Goal: Task Accomplishment & Management: Use online tool/utility

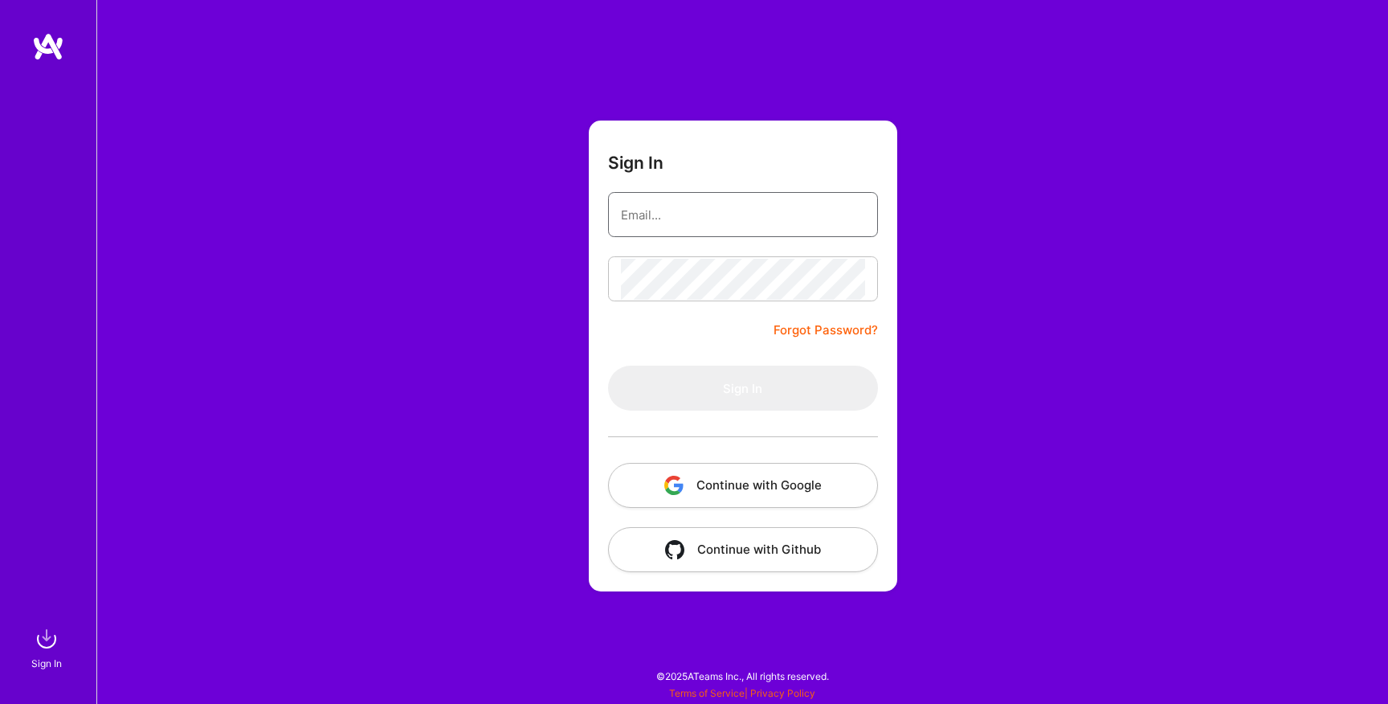
type input "[EMAIL_ADDRESS][DOMAIN_NAME]"
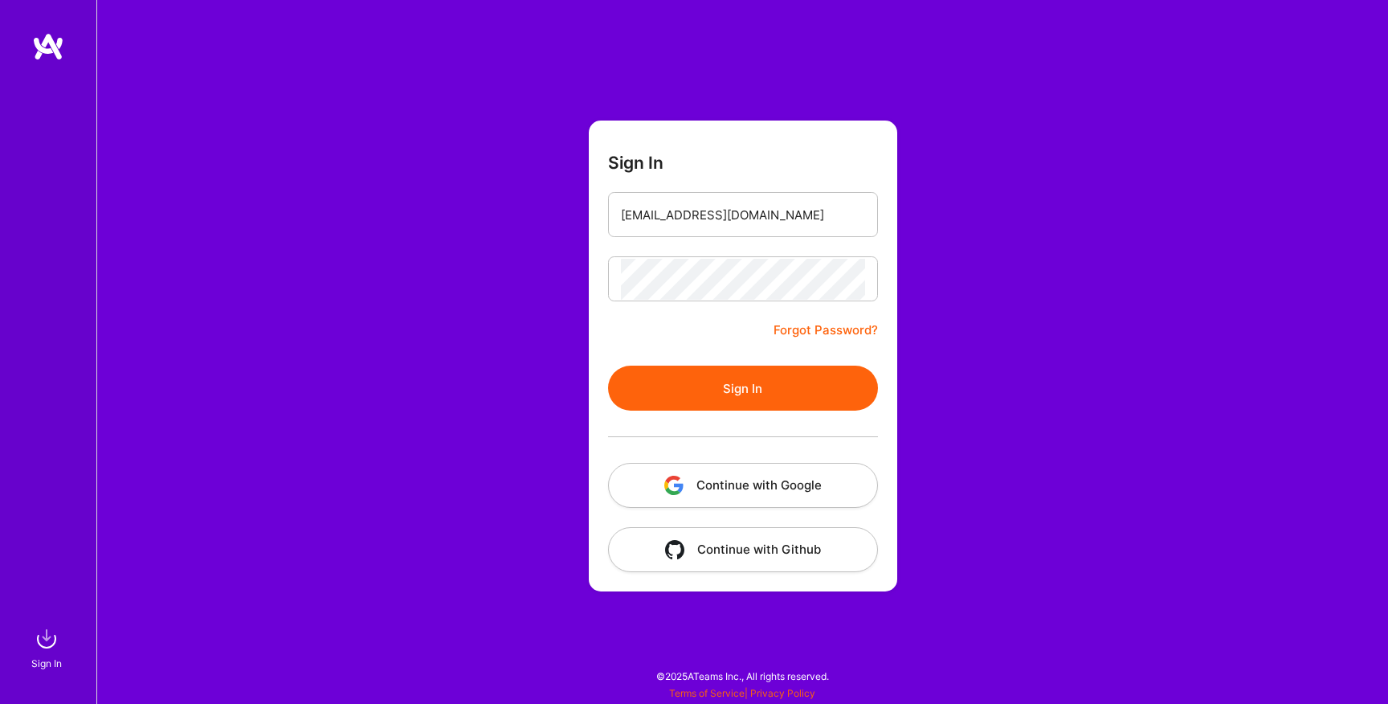
click at [699, 370] on button "Sign In" at bounding box center [743, 388] width 270 height 45
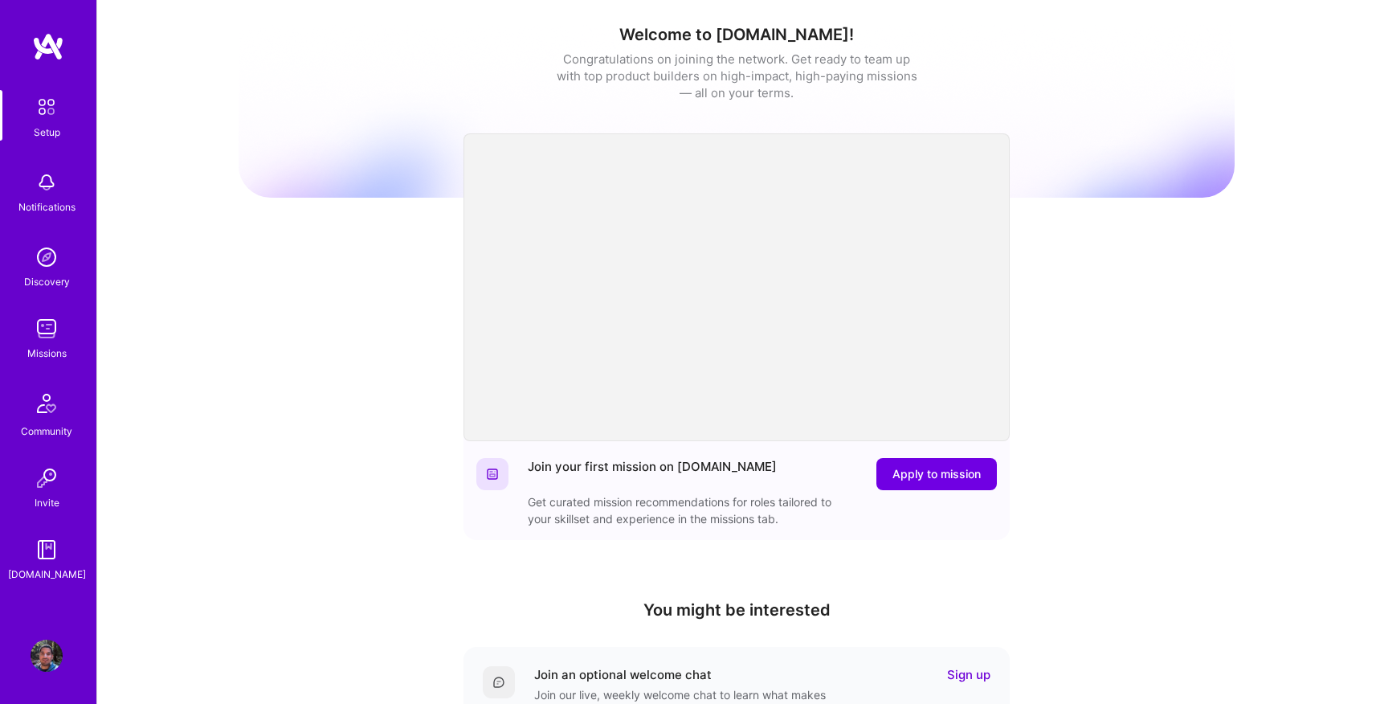
click at [48, 337] on img at bounding box center [47, 329] width 32 height 32
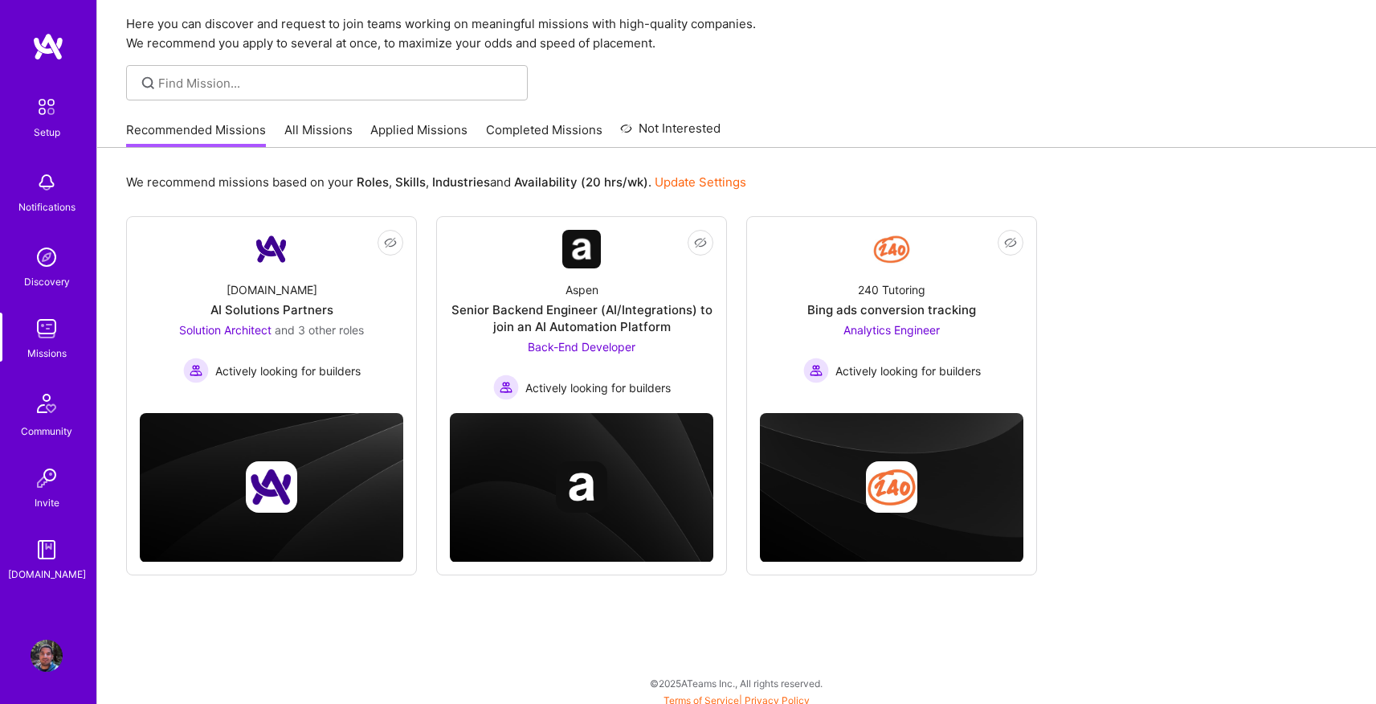
scroll to position [62, 0]
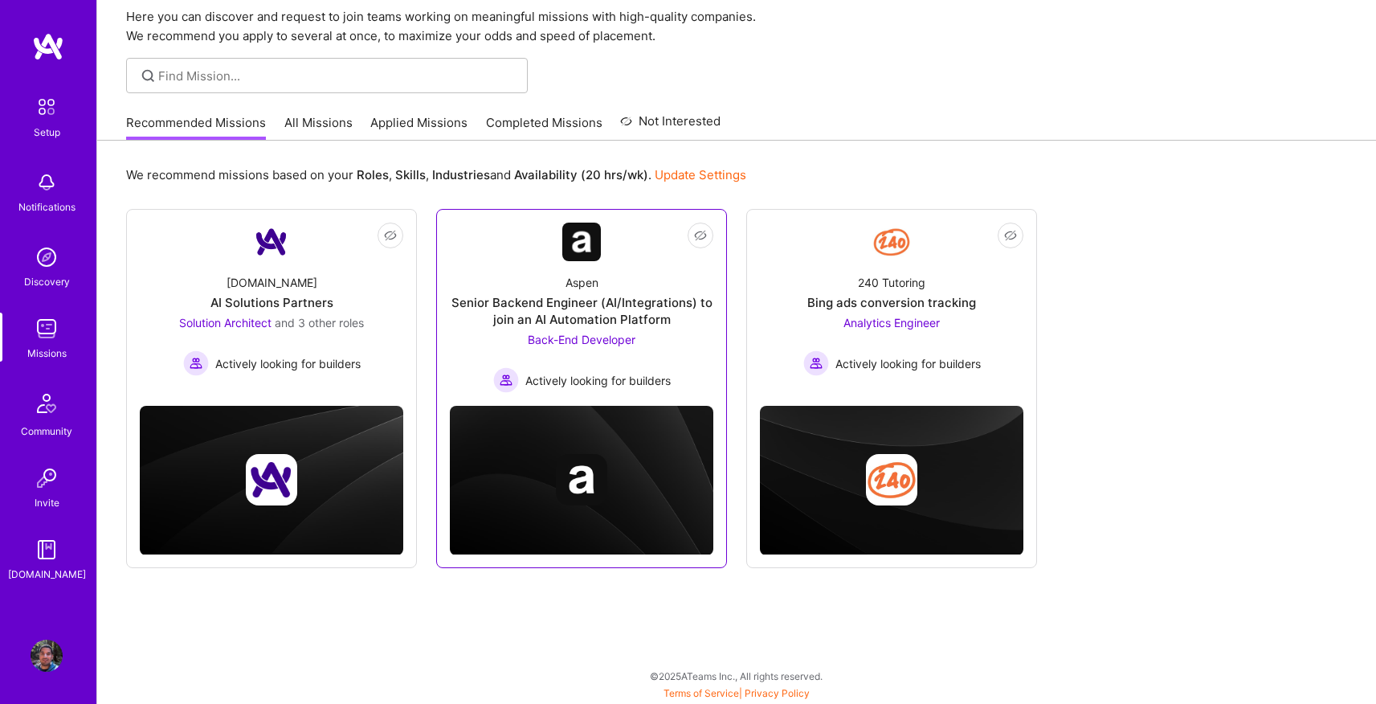
click at [529, 310] on div "Senior Backend Engineer (AI/Integrations) to join an AI Automation Platform" at bounding box center [582, 311] width 264 height 34
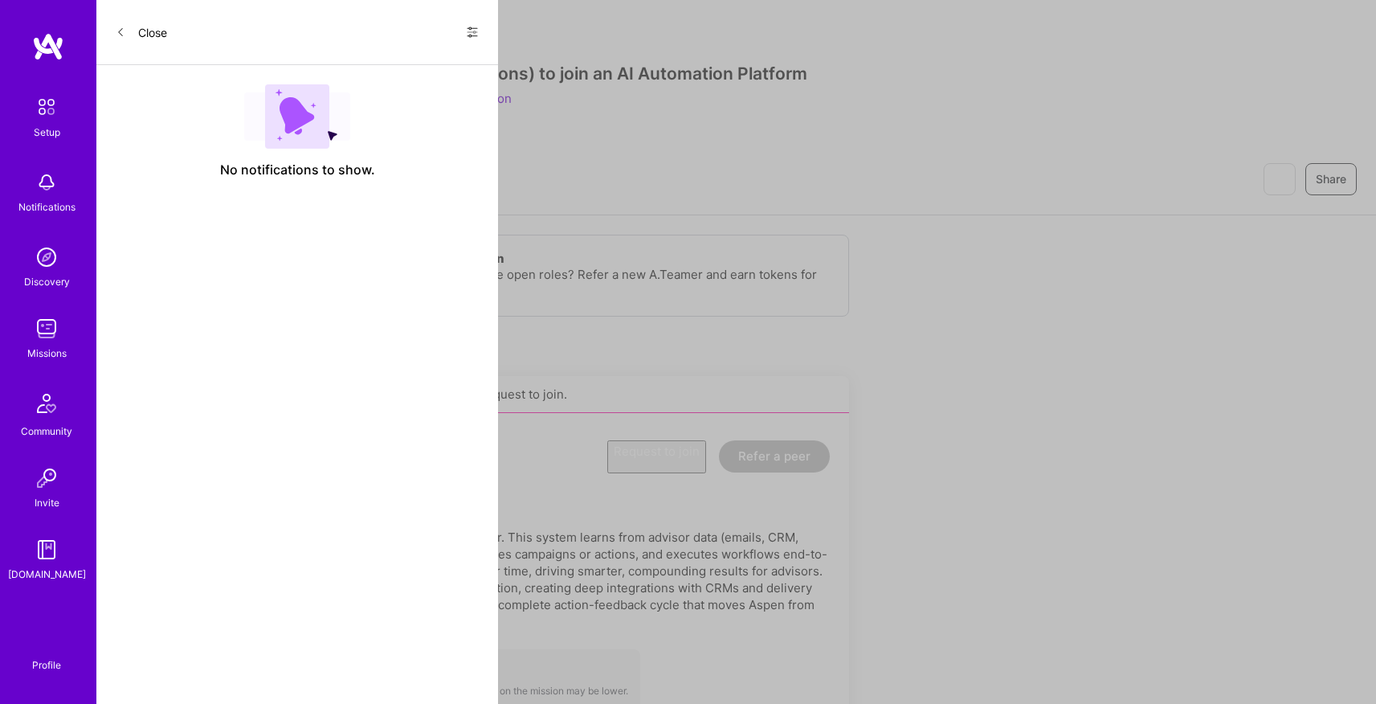
scroll to position [62, 0]
